Goal: Check status: Check status

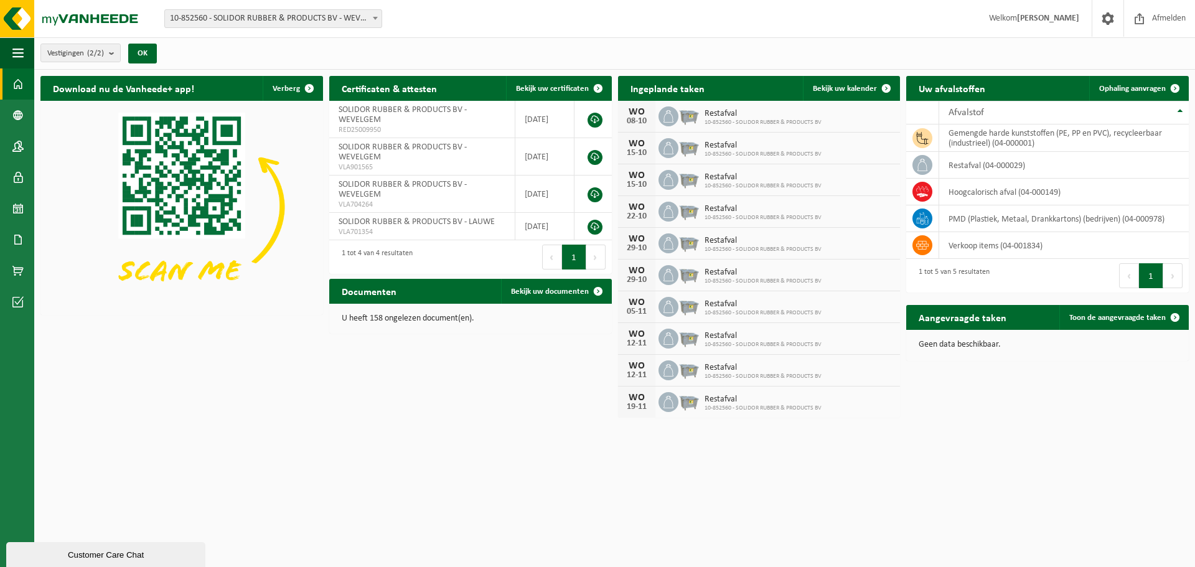
click at [1058, 497] on html "Vestiging: 10-852560 - SOLIDOR RUBBER & PRODUCTS BV - WEVELGEM 01-902912 - SOLI…" at bounding box center [597, 283] width 1195 height 567
click at [1095, 314] on span "Toon de aangevraagde taken" at bounding box center [1118, 318] width 97 height 8
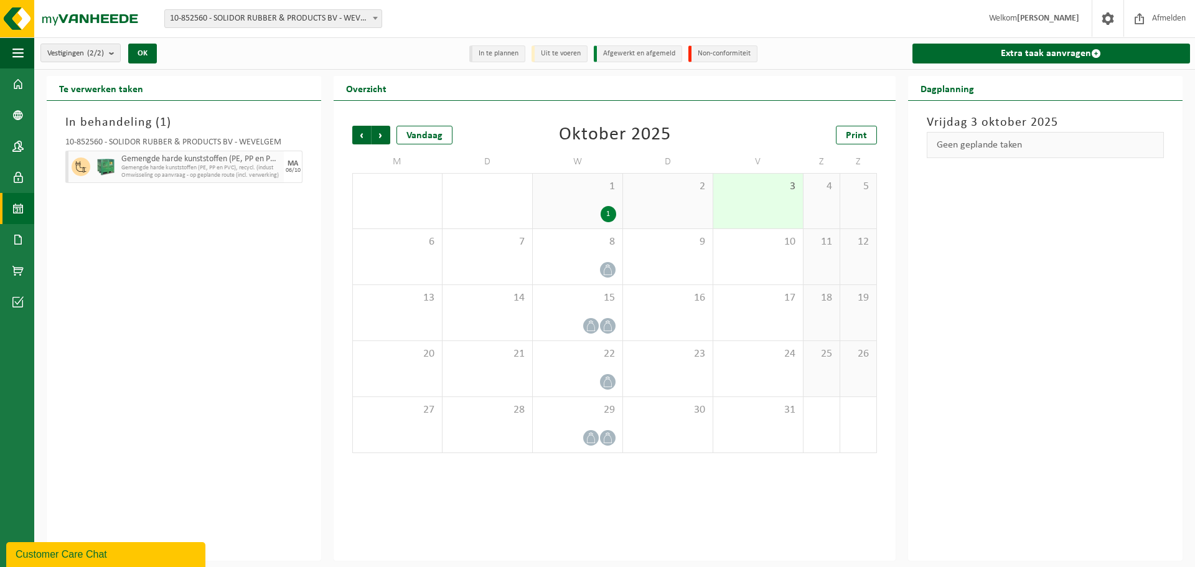
click at [995, 146] on div "Geen geplande taken" at bounding box center [1045, 145] width 237 height 26
click at [249, 169] on span "Gemengde harde kunststoffen (PE, PP en PVC), recycl. (indust" at bounding box center [200, 167] width 159 height 7
click at [254, 226] on div "In behandeling ( 1 ) 10-852560 - SOLIDOR RUBBER & PRODUCTS BV - WEVELGEM Gemeng…" at bounding box center [184, 331] width 275 height 460
click at [235, 161] on span "Gemengde harde kunststoffen (PE, PP en PVC), recycleerbaar (industrieel)" at bounding box center [200, 159] width 159 height 10
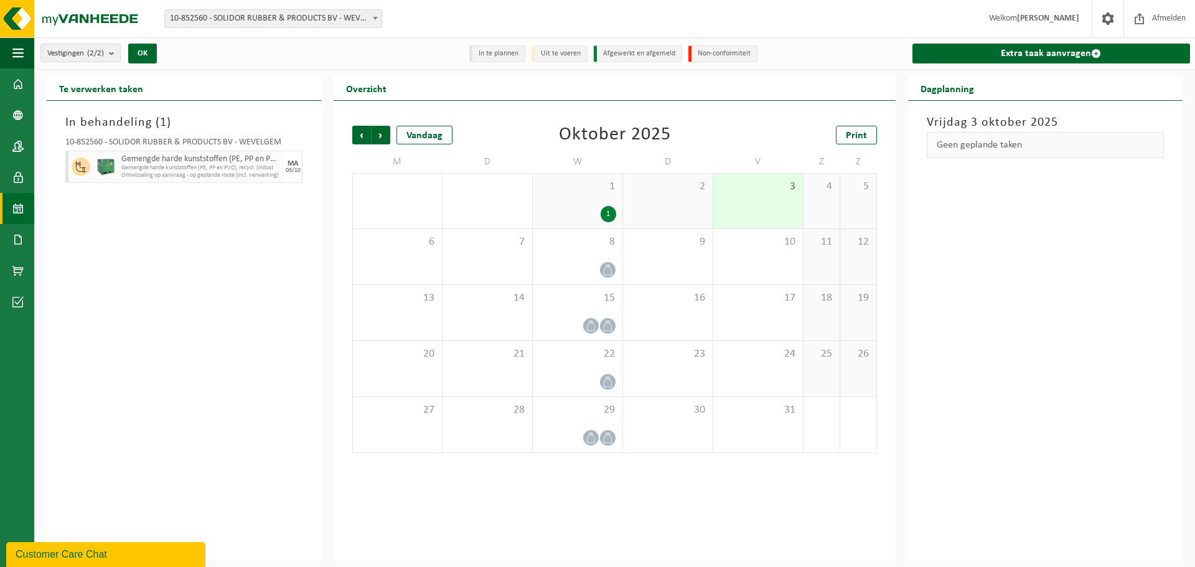
click at [235, 219] on div "In behandeling ( 1 ) 10-852560 - SOLIDOR RUBBER & PRODUCTS BV - WEVELGEM Gemeng…" at bounding box center [184, 331] width 275 height 460
click at [110, 167] on img at bounding box center [106, 167] width 19 height 19
